Goal: Information Seeking & Learning: Learn about a topic

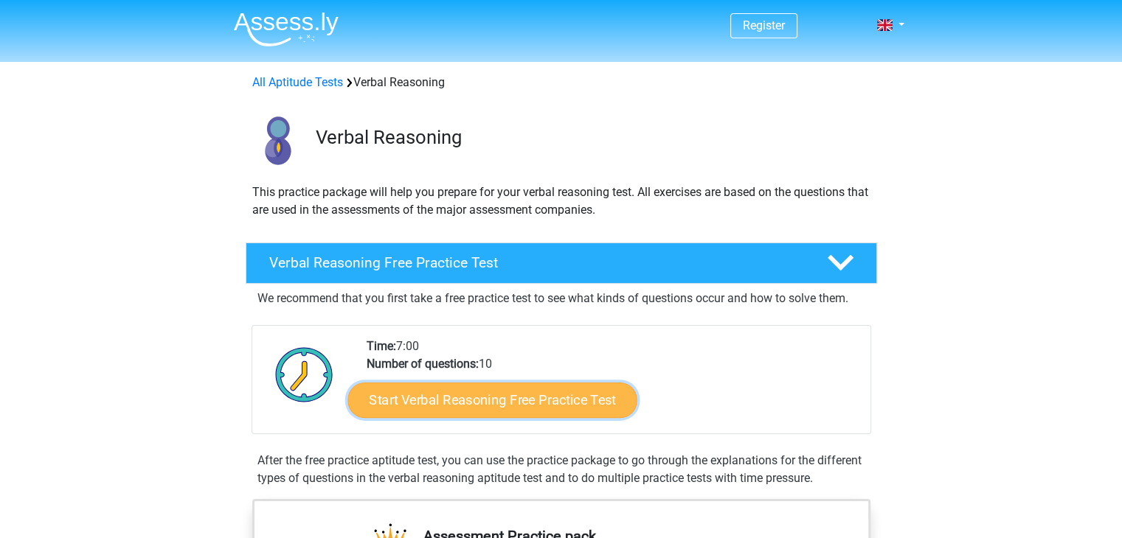
click at [507, 388] on link "Start Verbal Reasoning Free Practice Test" at bounding box center [491, 400] width 289 height 35
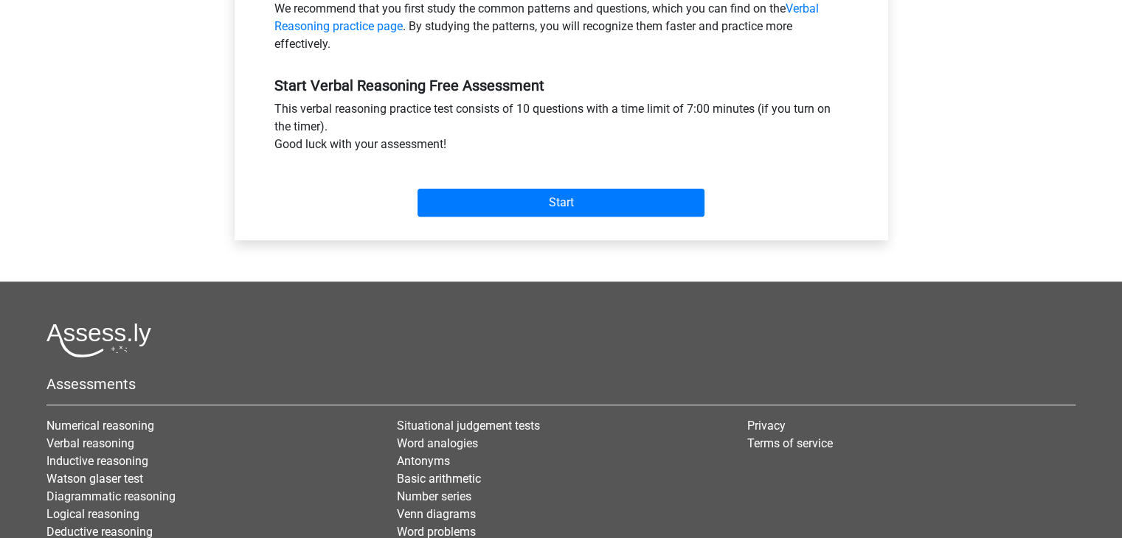
scroll to position [531, 0]
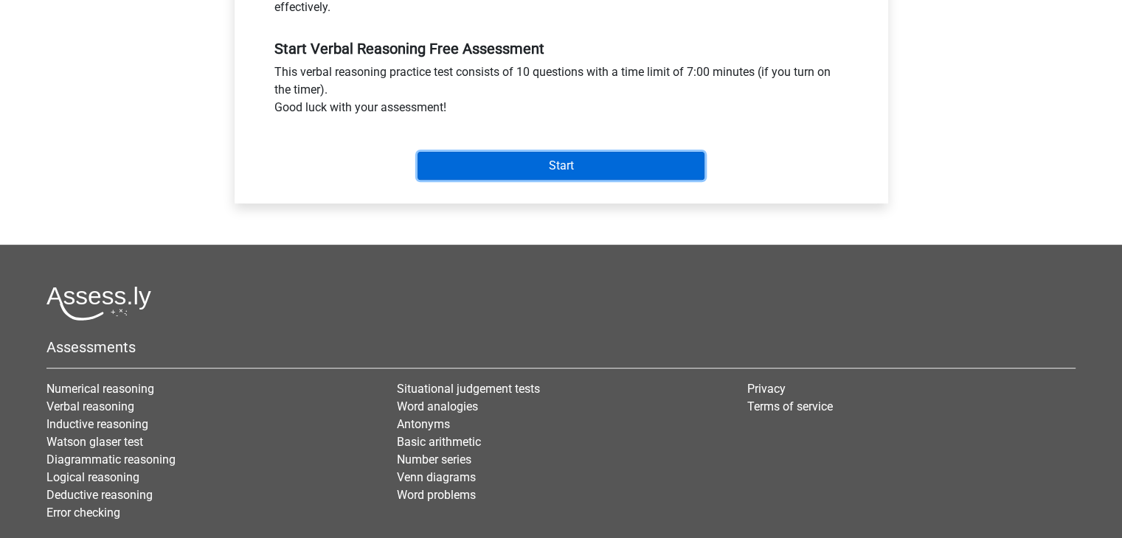
click at [562, 163] on input "Start" at bounding box center [560, 166] width 287 height 28
